Goal: Check status: Check status

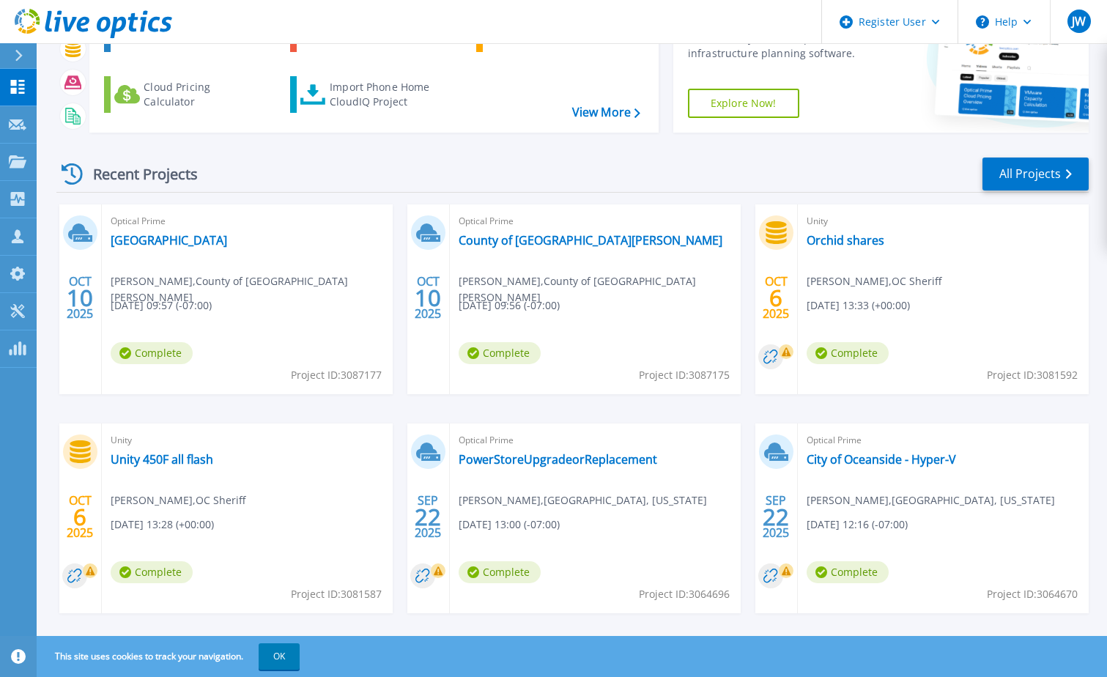
scroll to position [135, 0]
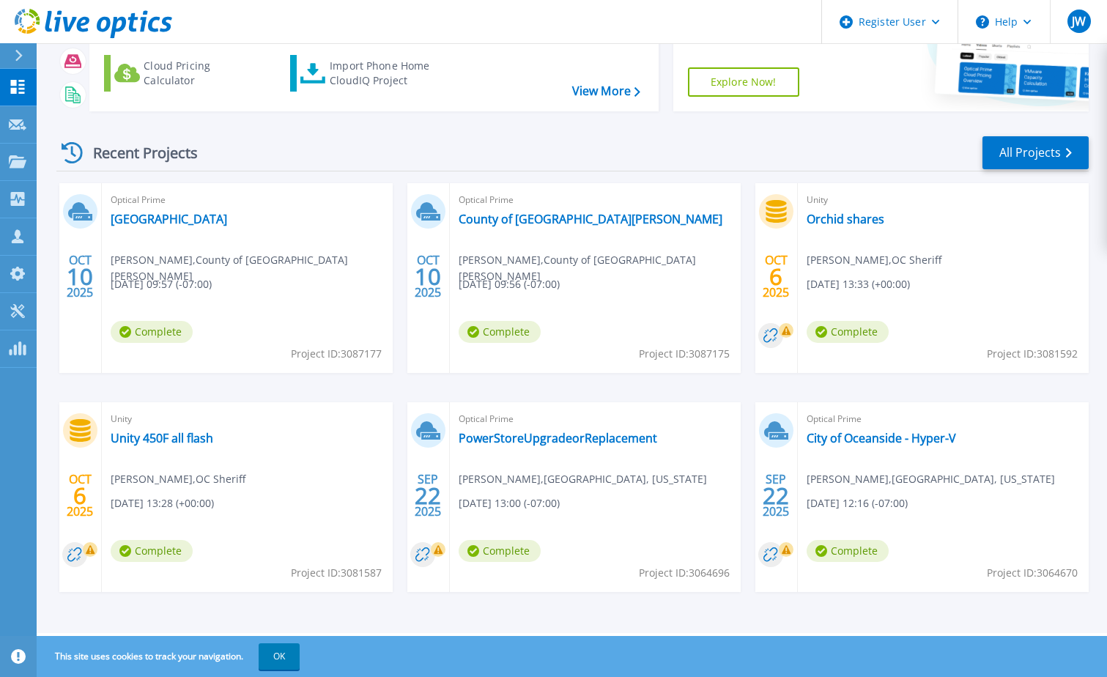
click at [1052, 355] on span "Project ID: 3081592" at bounding box center [1032, 354] width 91 height 16
copy span "3081592"
click at [837, 217] on link "Orchid shares" at bounding box center [846, 219] width 78 height 15
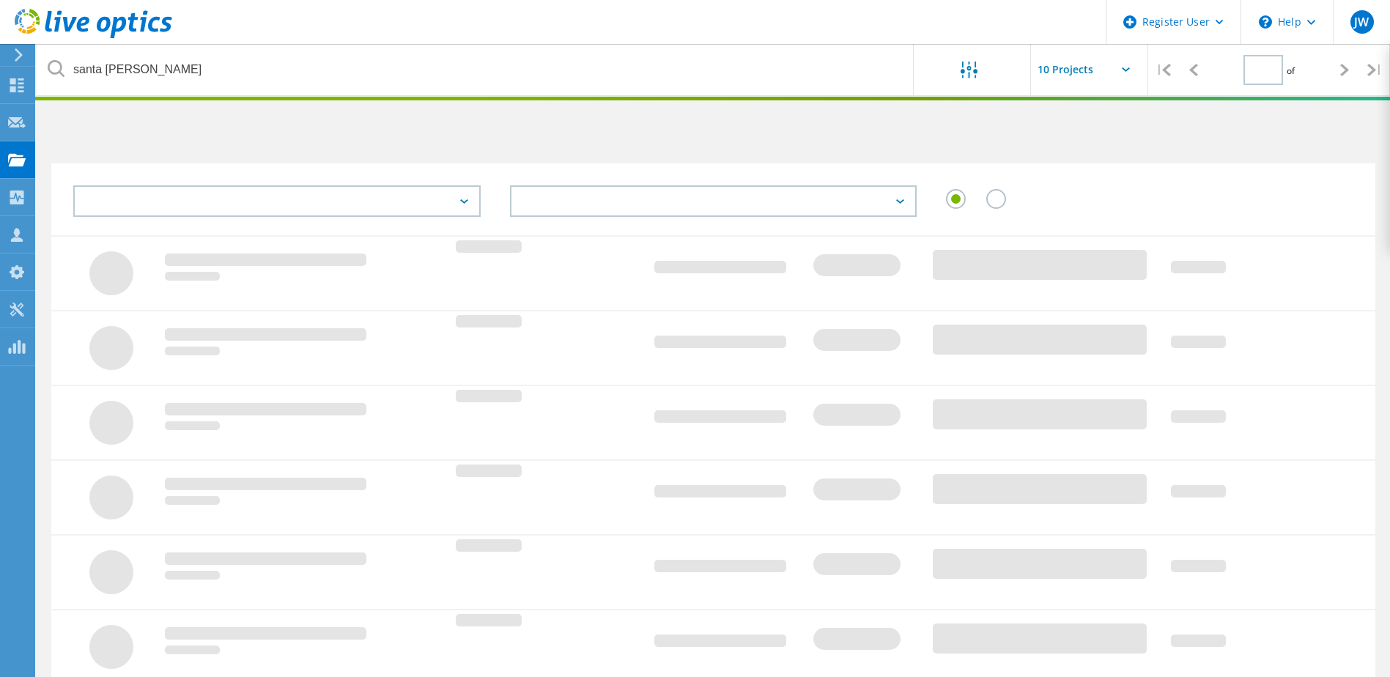
type input "1"
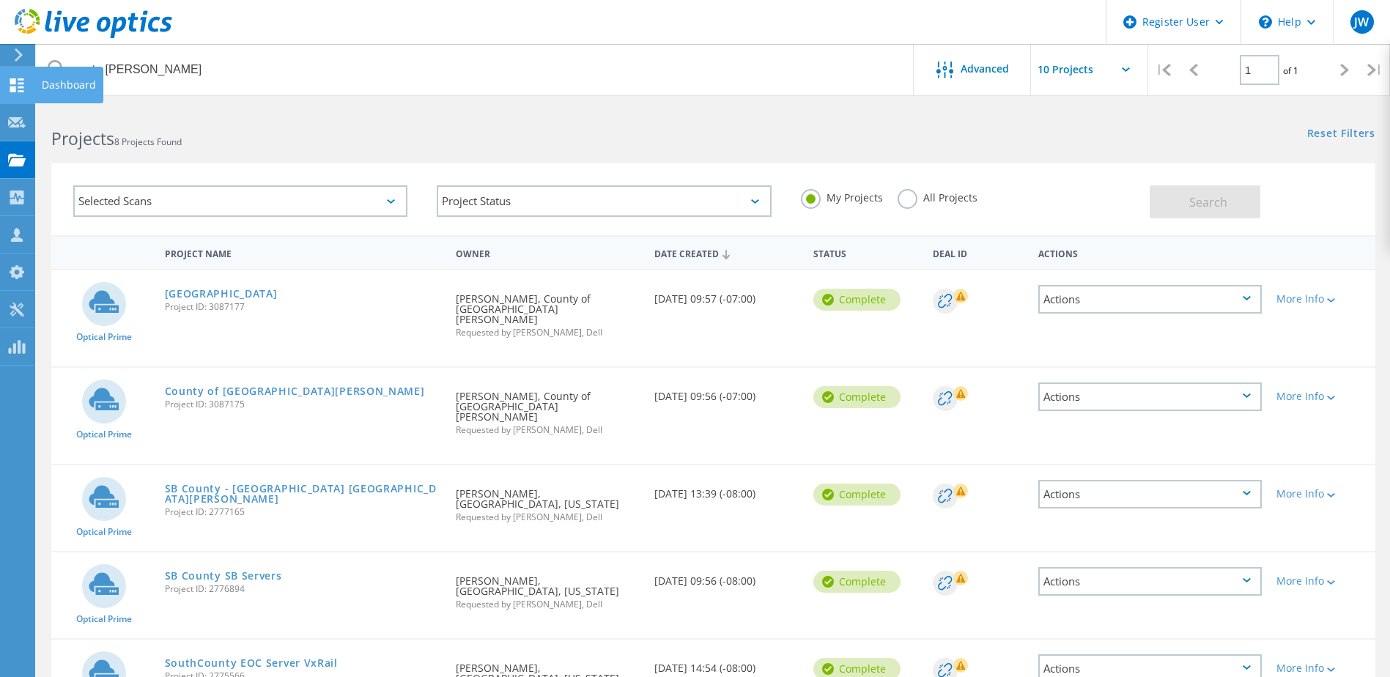
click at [18, 79] on icon at bounding box center [17, 85] width 18 height 14
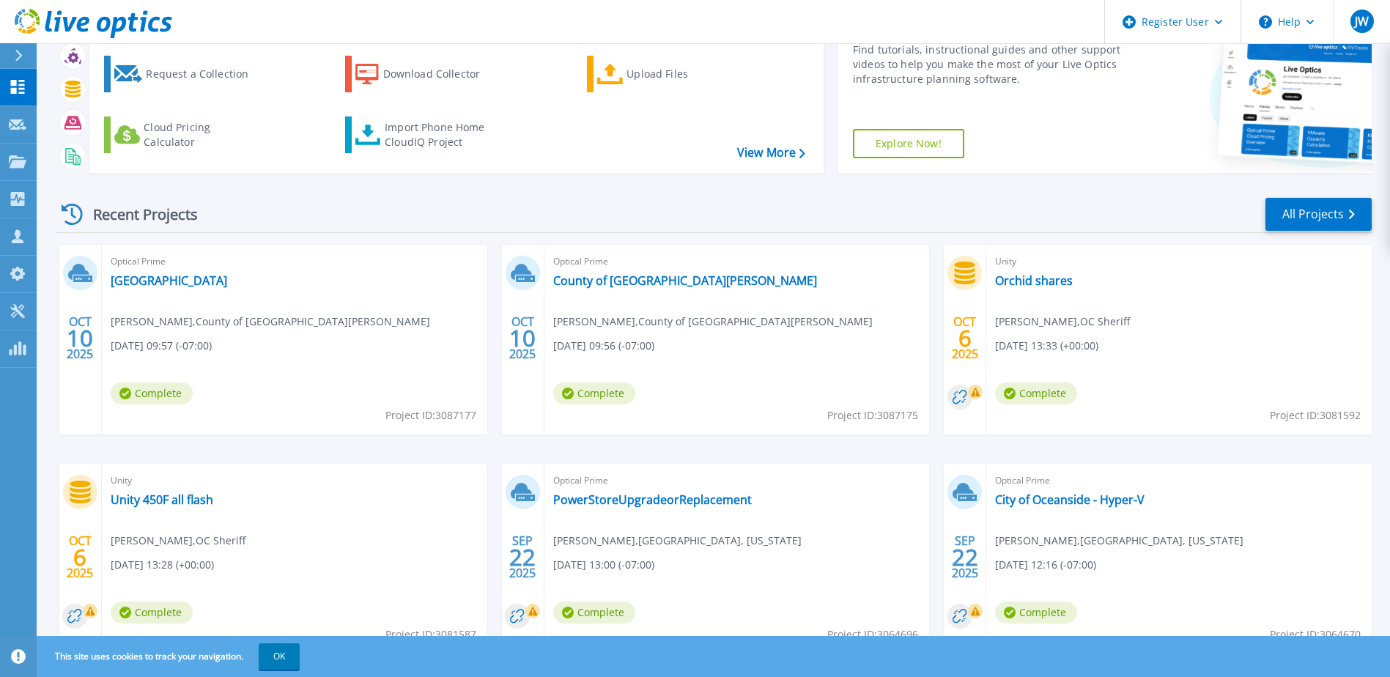
scroll to position [135, 0]
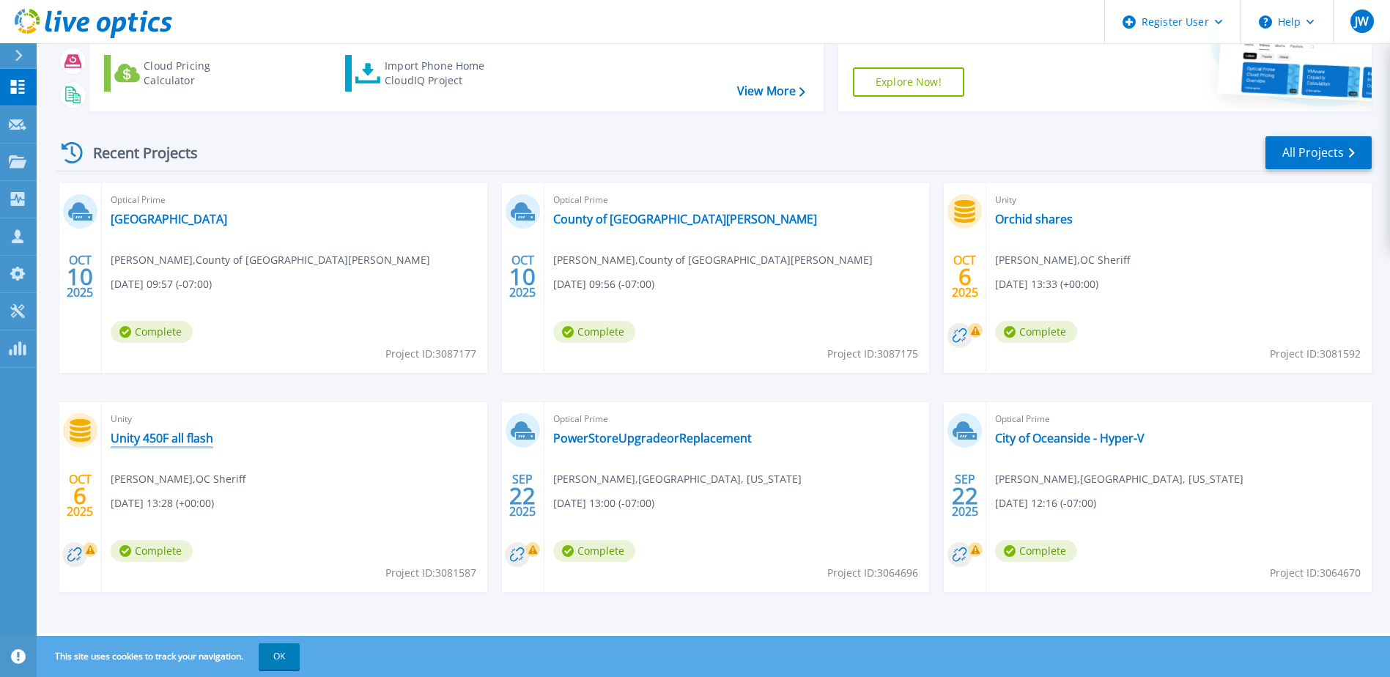
click at [171, 438] on link "Unity 450F all flash" at bounding box center [162, 438] width 103 height 15
